Goal: Information Seeking & Learning: Learn about a topic

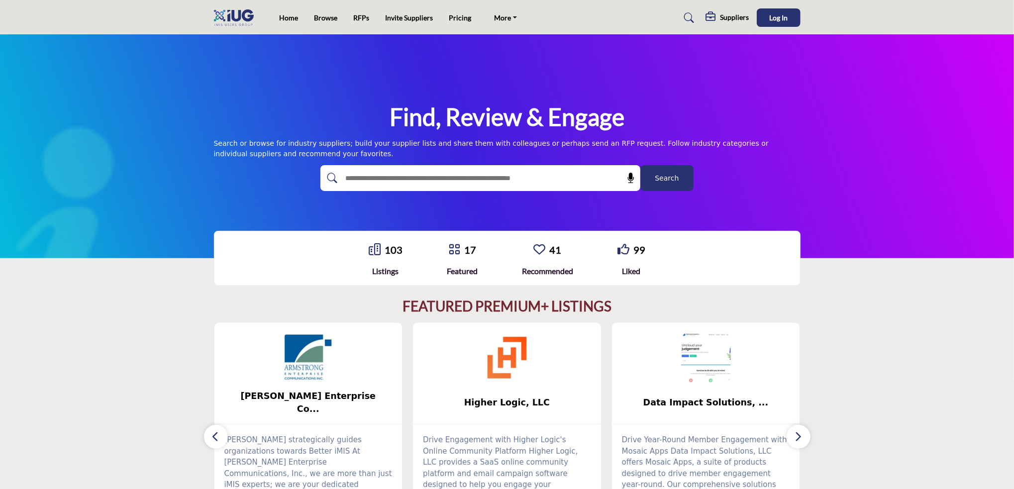
drag, startPoint x: 368, startPoint y: 181, endPoint x: 361, endPoint y: 181, distance: 7.5
click at [368, 181] on input "text" at bounding box center [458, 178] width 237 height 15
type input "******"
click at [640, 165] on button "Search" at bounding box center [666, 178] width 53 height 26
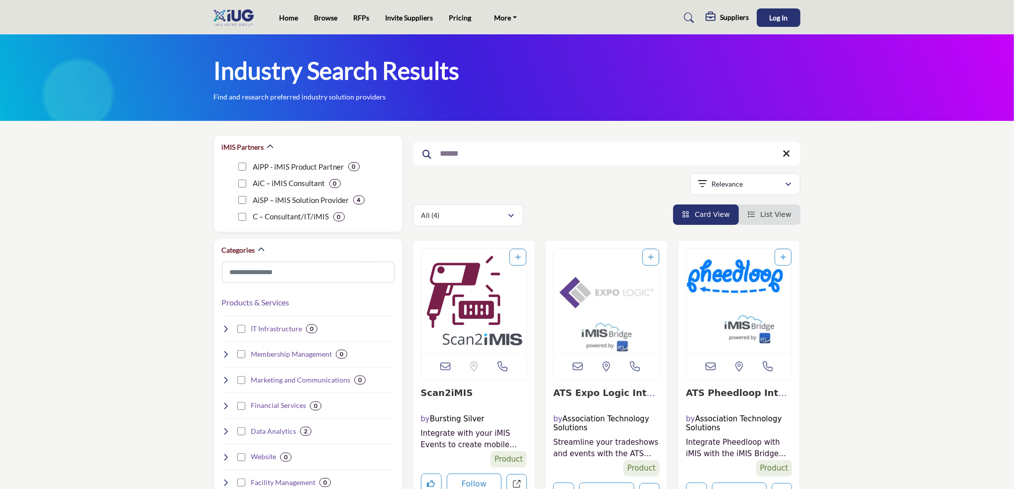
click at [478, 161] on input "******" at bounding box center [607, 154] width 388 height 24
type input "*"
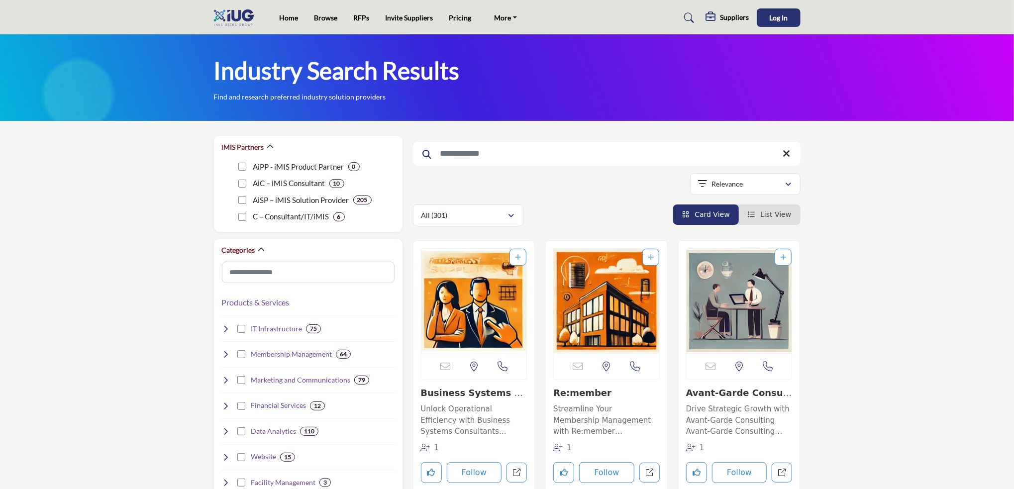
click at [225, 328] on icon at bounding box center [226, 329] width 8 height 8
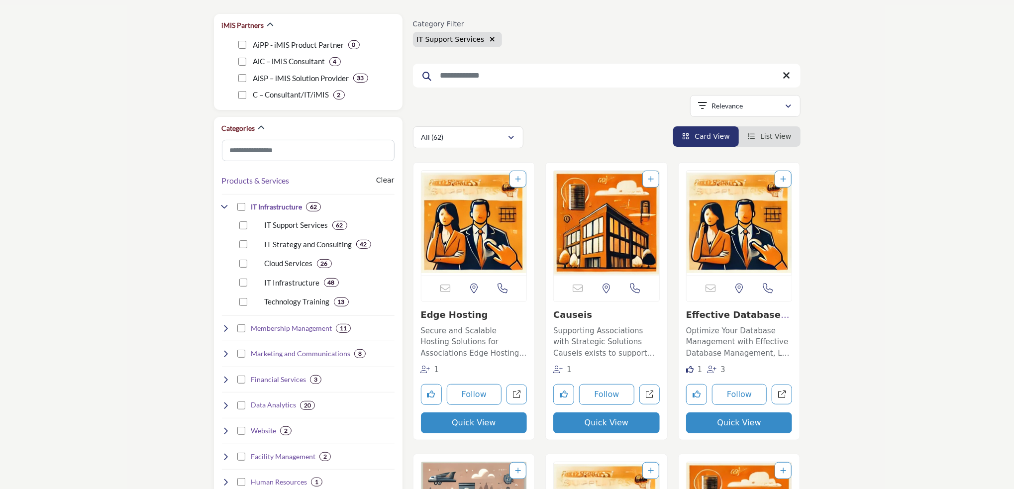
scroll to position [116, 0]
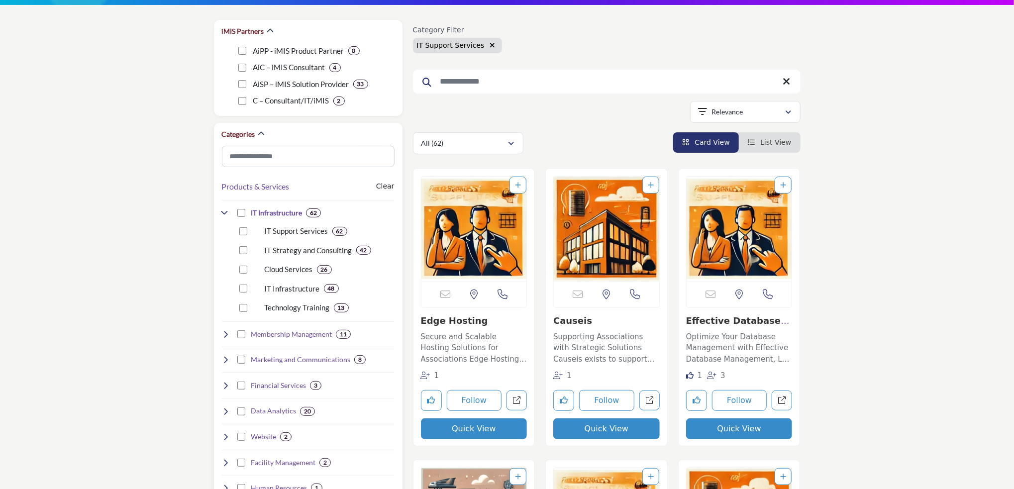
click at [225, 335] on icon at bounding box center [226, 334] width 8 height 8
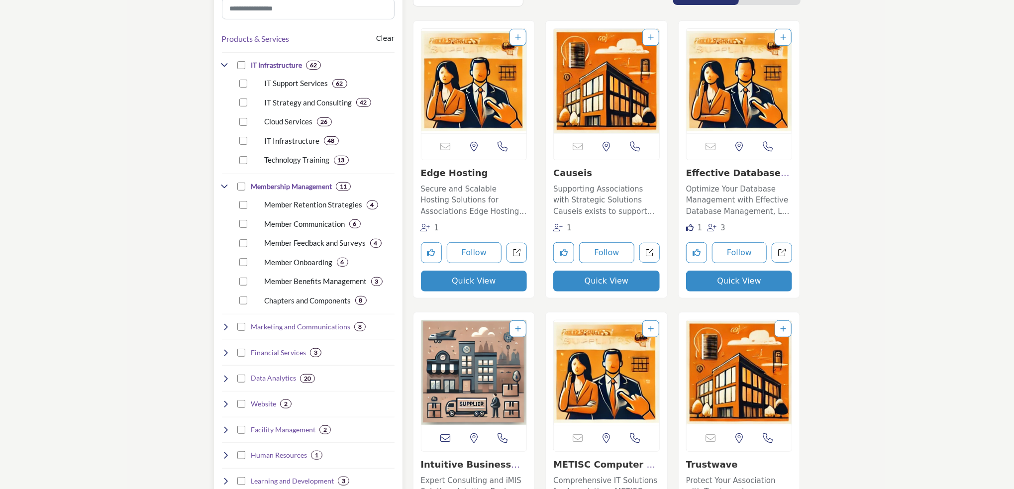
scroll to position [166, 0]
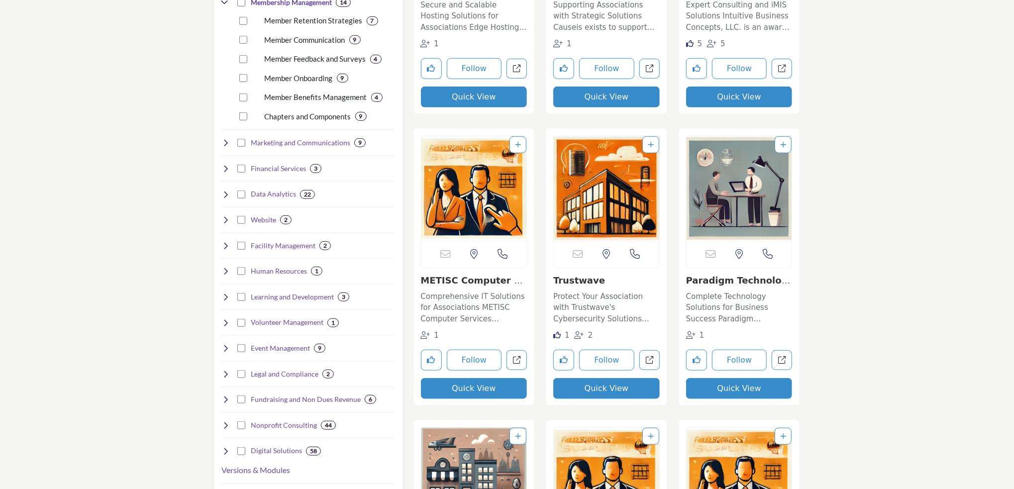
scroll to position [149, 0]
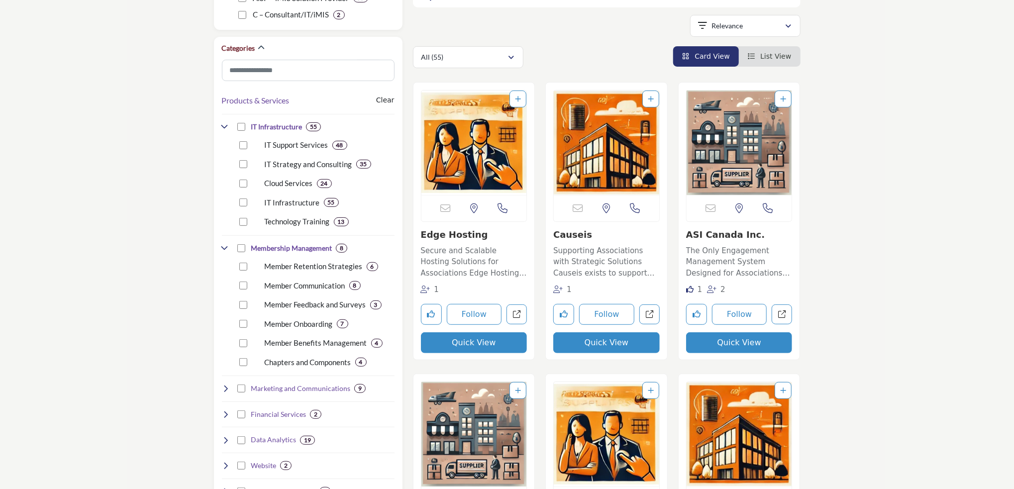
scroll to position [199, 0]
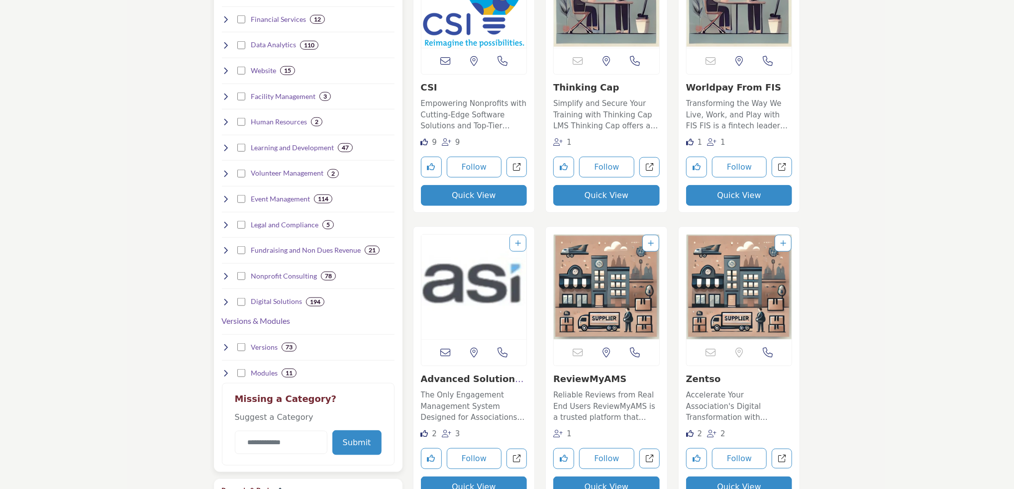
scroll to position [647, 0]
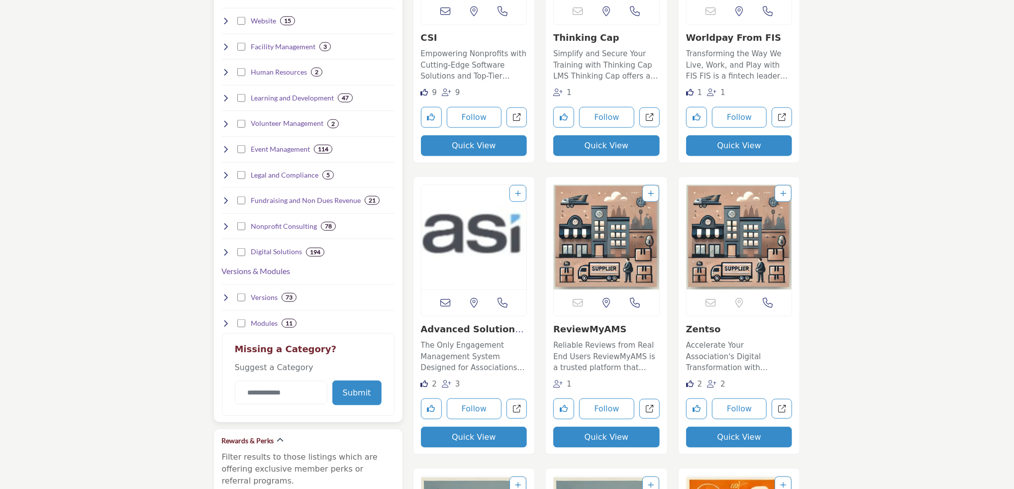
click at [225, 249] on icon at bounding box center [226, 252] width 8 height 8
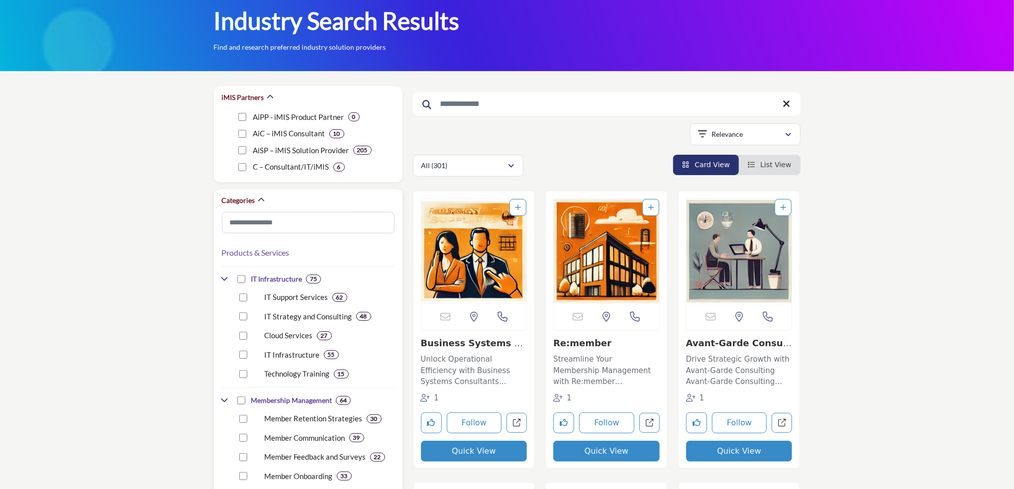
scroll to position [0, 0]
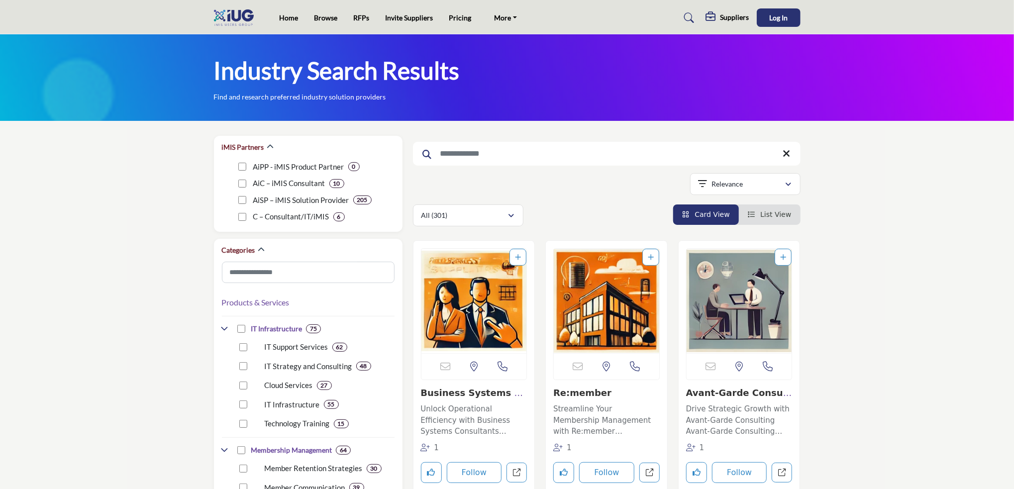
click at [533, 154] on input "Search Keyword" at bounding box center [607, 154] width 388 height 24
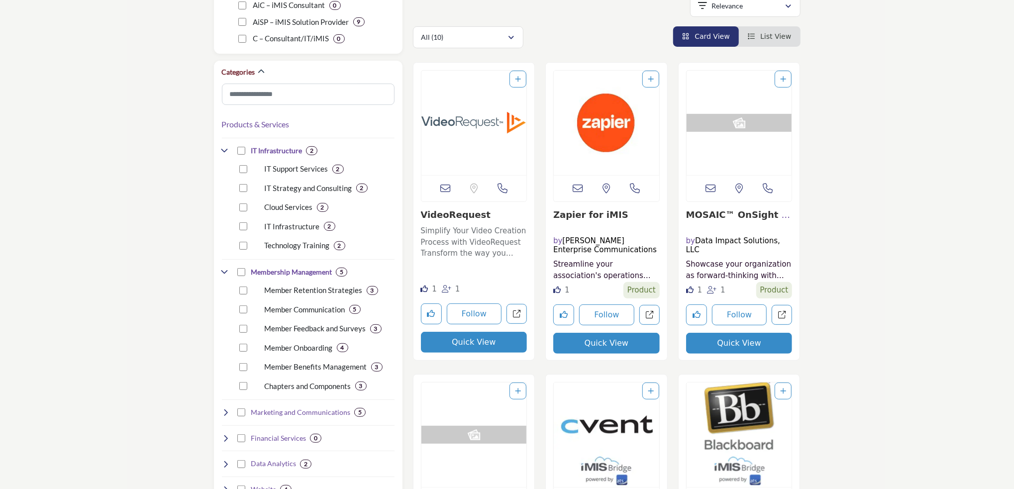
scroll to position [199, 0]
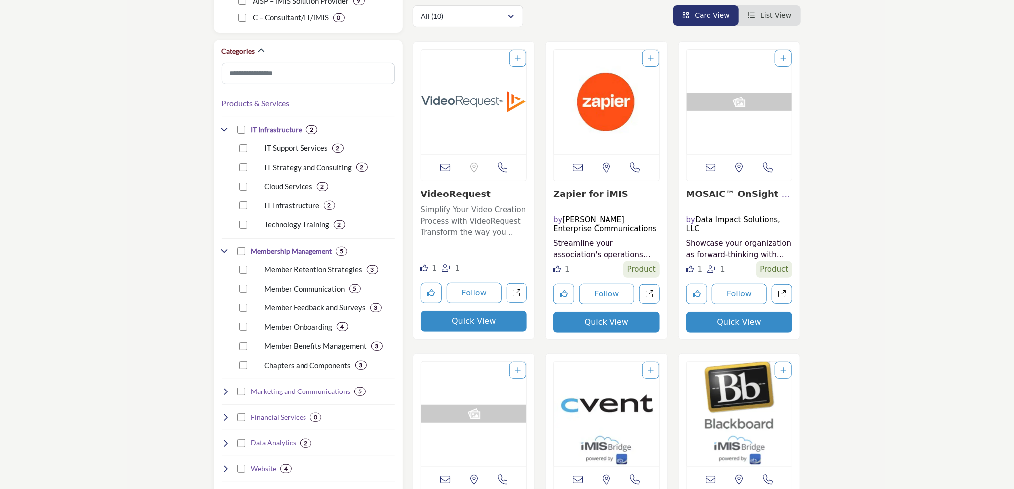
type input "******"
click at [586, 195] on link "Zapier for iMIS" at bounding box center [590, 194] width 75 height 10
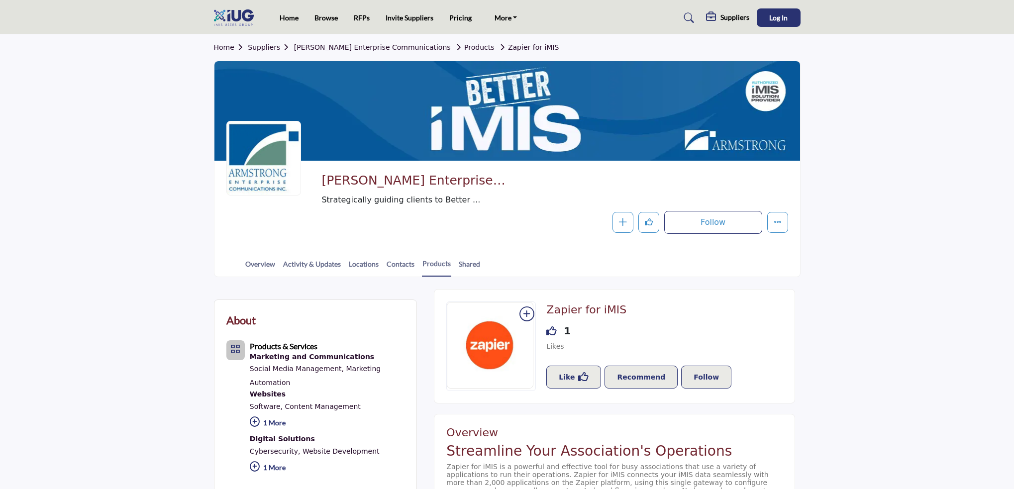
scroll to position [299, 0]
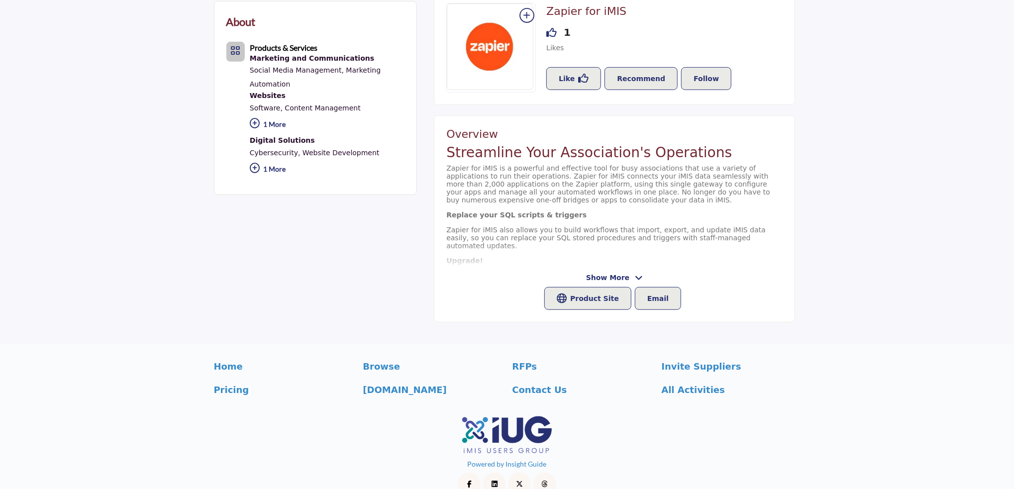
click at [635, 275] on icon at bounding box center [639, 278] width 8 height 9
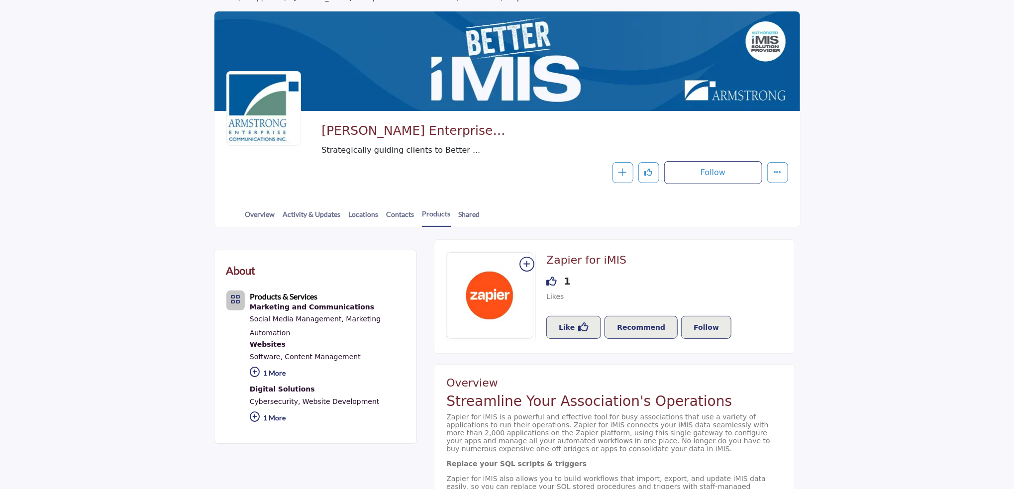
scroll to position [0, 0]
